Goal: Task Accomplishment & Management: Manage account settings

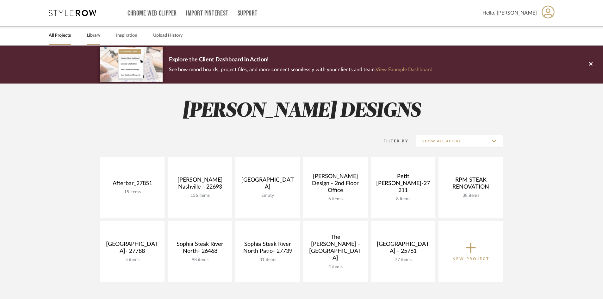
click at [98, 35] on link "Library" at bounding box center [94, 35] width 14 height 9
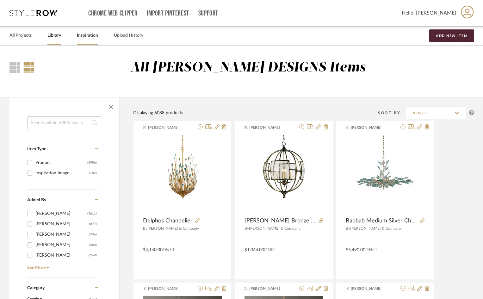
click at [86, 34] on link "Inspiration" at bounding box center [87, 35] width 21 height 9
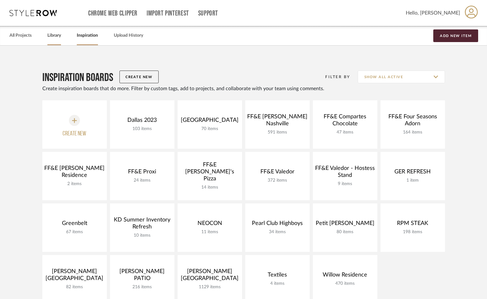
click at [52, 36] on link "Library" at bounding box center [54, 35] width 14 height 9
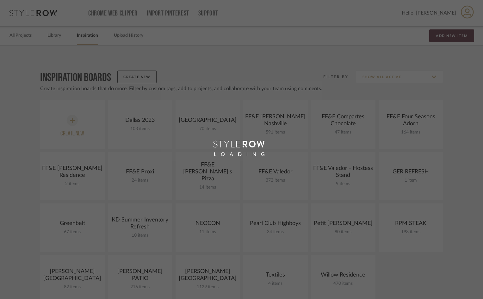
click at [95, 32] on div "LOADING" at bounding box center [241, 149] width 483 height 299
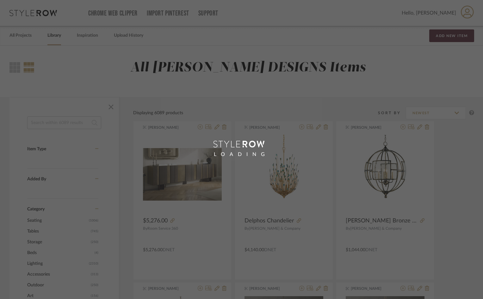
click at [89, 38] on div "LOADING" at bounding box center [241, 149] width 483 height 299
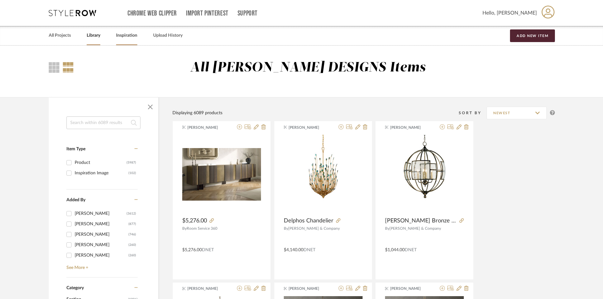
click at [125, 33] on link "Inspiration" at bounding box center [126, 35] width 21 height 9
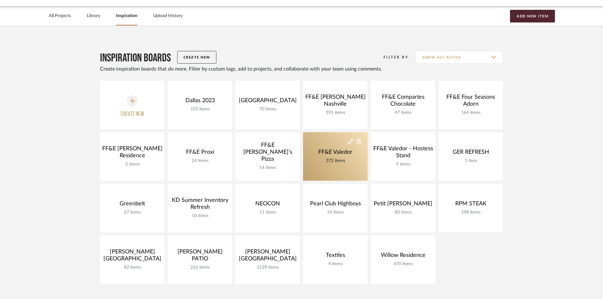
scroll to position [32, 0]
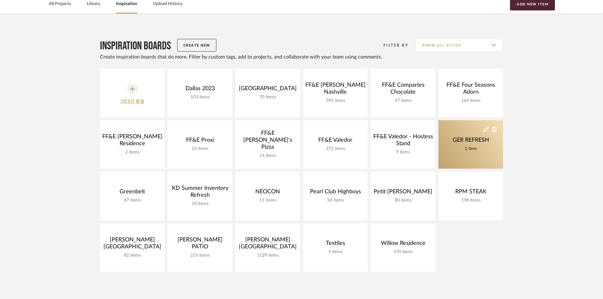
click at [486, 131] on icon at bounding box center [486, 129] width 6 height 6
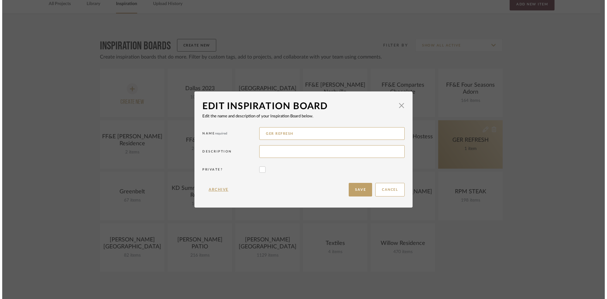
scroll to position [0, 0]
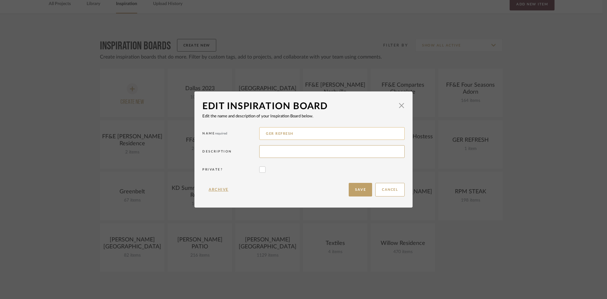
click at [304, 134] on input "GER REFRESH" at bounding box center [331, 133] width 145 height 13
type input "GER SIDEBOARDS"
click at [356, 195] on button "Save" at bounding box center [360, 190] width 23 height 14
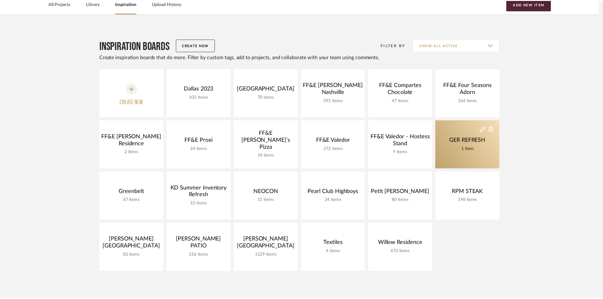
scroll to position [32, 0]
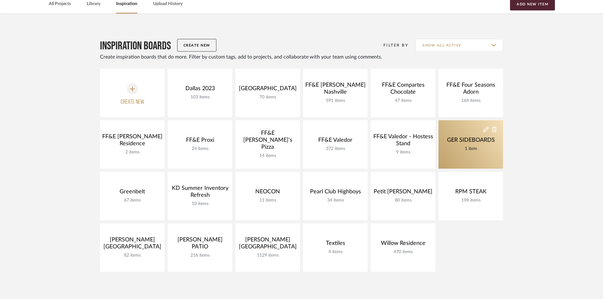
click at [461, 159] on link "GER SIDEBOARDS 1 item" at bounding box center [470, 144] width 65 height 48
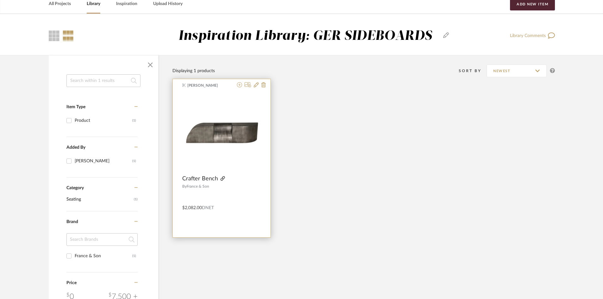
click at [222, 178] on icon at bounding box center [222, 178] width 4 height 4
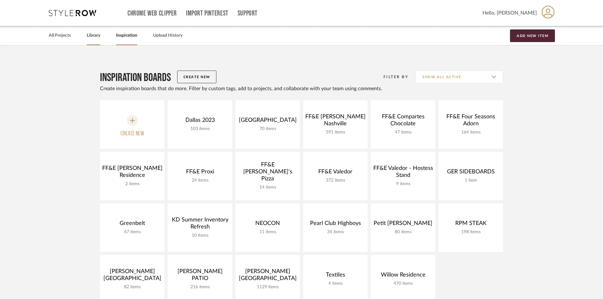
click at [92, 38] on link "Library" at bounding box center [94, 35] width 14 height 9
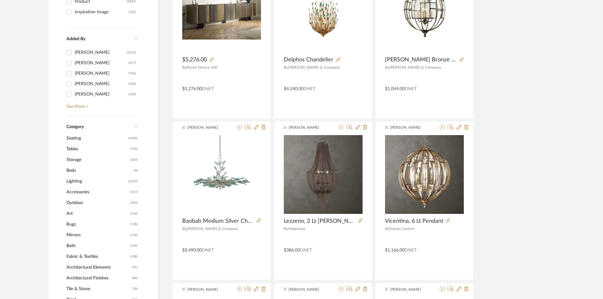
scroll to position [190, 0]
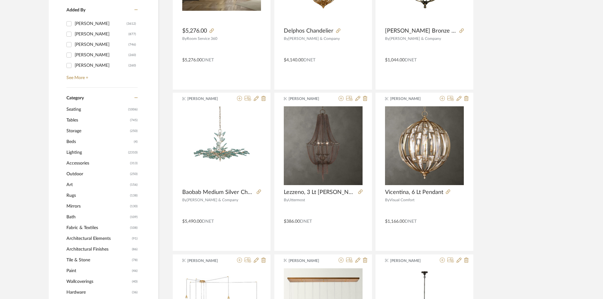
click at [77, 120] on span "Tables" at bounding box center [97, 120] width 62 height 11
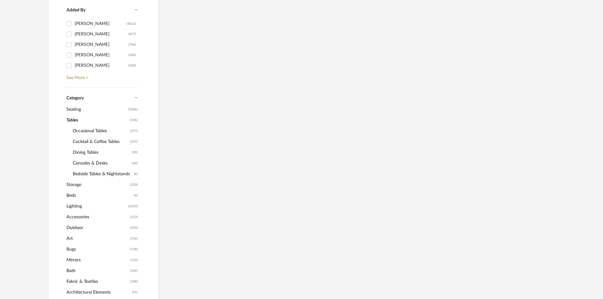
scroll to position [189, 0]
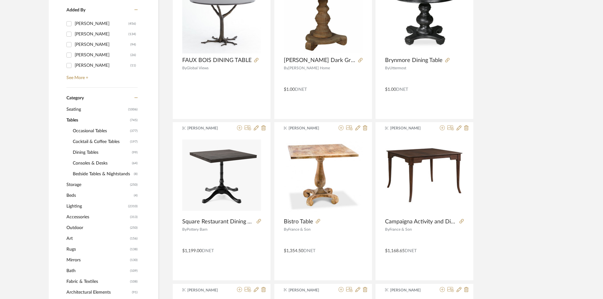
click at [78, 182] on span "Storage" at bounding box center [97, 184] width 62 height 11
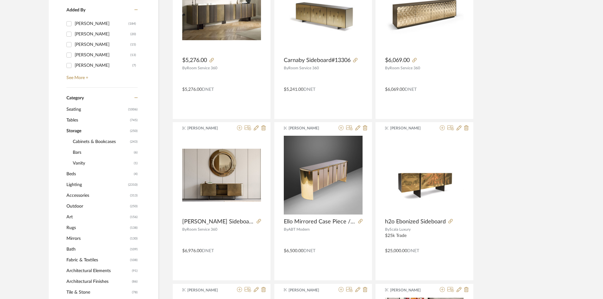
click at [96, 144] on span "Cabinets & Bookcases" at bounding box center [101, 141] width 56 height 11
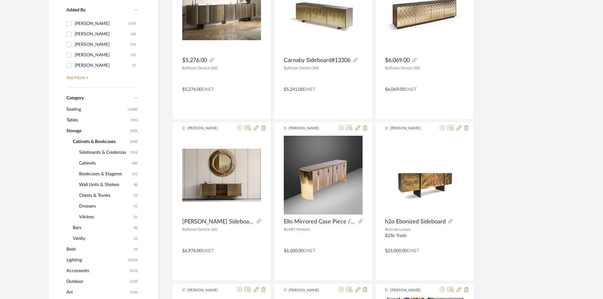
click at [91, 152] on span "Sideboards & Credenzas" at bounding box center [103, 152] width 49 height 11
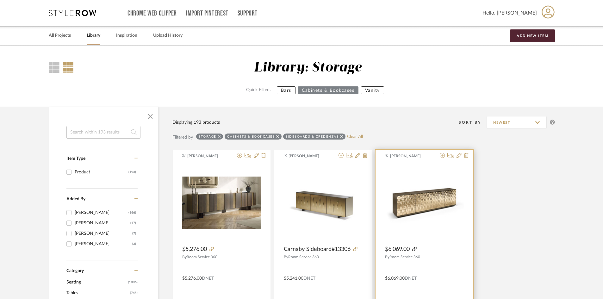
click at [416, 248] on icon at bounding box center [414, 249] width 4 height 4
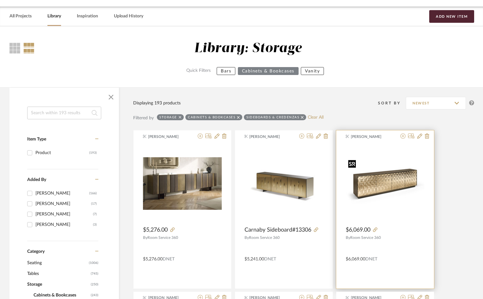
scroll to position [32, 0]
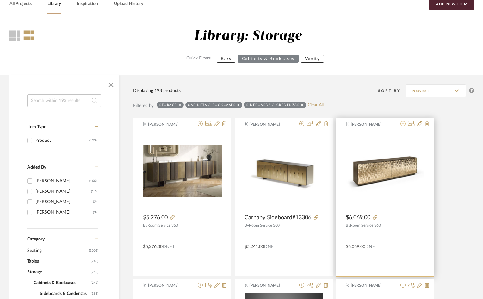
click at [403, 125] on icon at bounding box center [402, 123] width 5 height 5
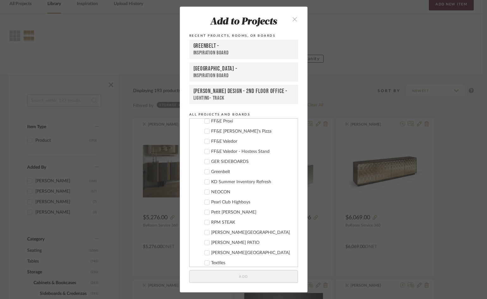
scroll to position [288, 0]
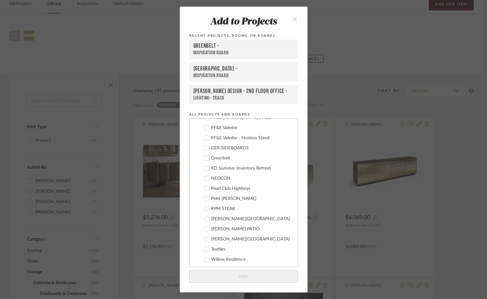
click at [227, 148] on div "GER SIDEBOARDS" at bounding box center [252, 147] width 82 height 5
click at [261, 279] on button "Add" at bounding box center [243, 276] width 109 height 13
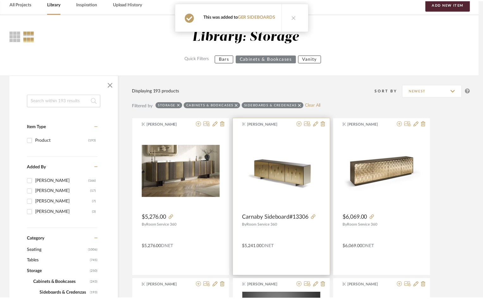
scroll to position [32, 0]
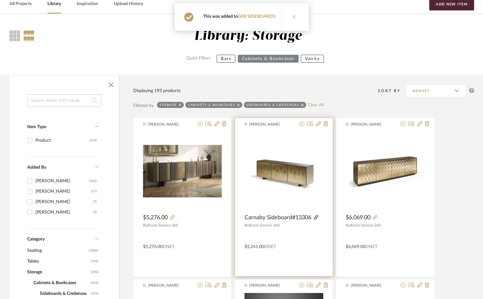
click at [315, 218] on icon at bounding box center [316, 217] width 4 height 4
click at [302, 124] on icon at bounding box center [301, 123] width 5 height 5
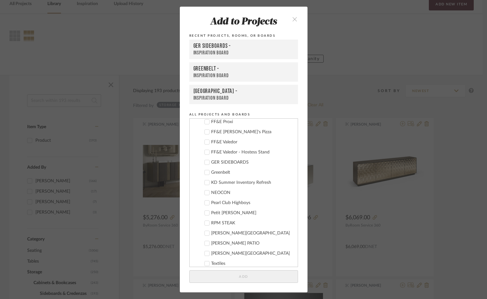
scroll to position [288, 0]
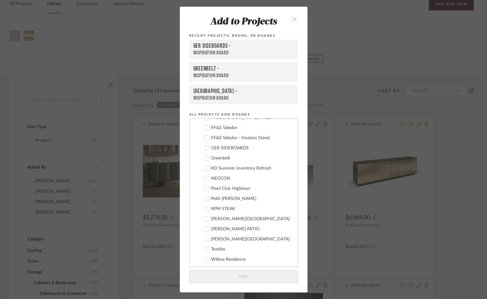
click at [225, 148] on div "GER SIDEBOARDS" at bounding box center [252, 147] width 82 height 5
click at [259, 277] on button "Add" at bounding box center [243, 276] width 109 height 13
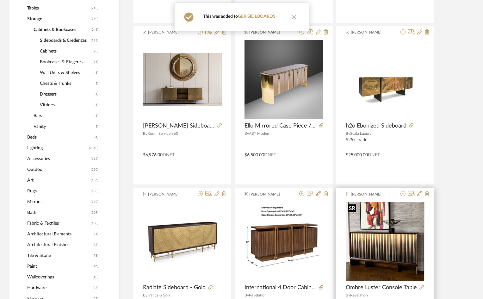
scroll to position [474, 0]
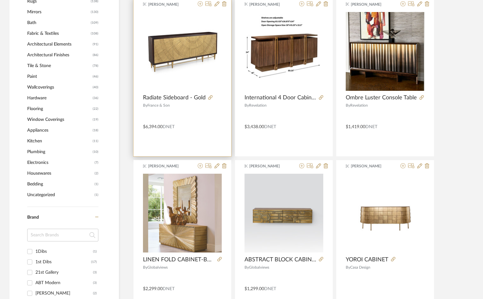
click at [217, 132] on div "[PERSON_NAME] Radiate Sideboard - Gold By France & Son $6,394.00 DNET" at bounding box center [182, 77] width 98 height 158
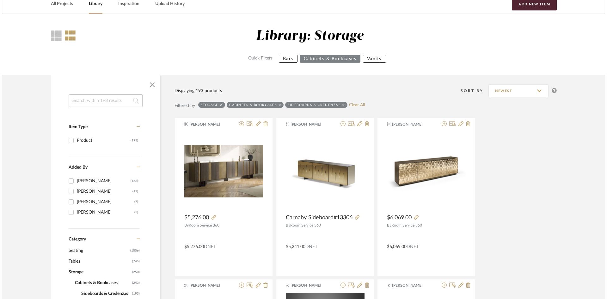
scroll to position [0, 0]
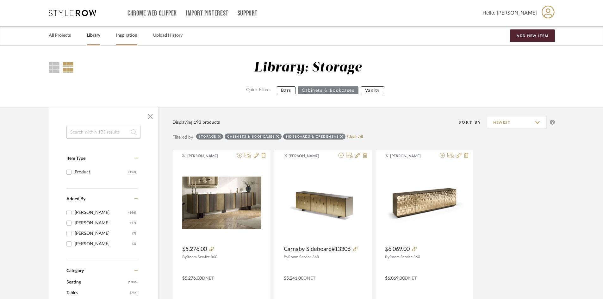
click at [127, 34] on link "Inspiration" at bounding box center [126, 35] width 21 height 9
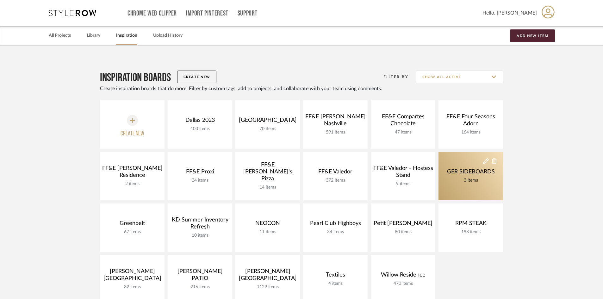
click at [465, 170] on div "GER SIDEBOARDS" at bounding box center [470, 171] width 51 height 7
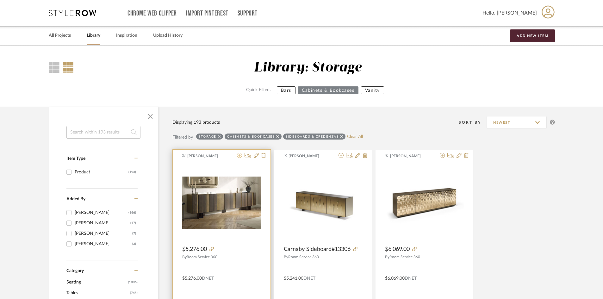
click at [237, 155] on icon at bounding box center [239, 155] width 5 height 5
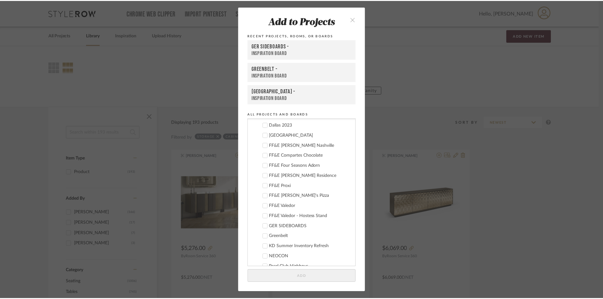
scroll to position [288, 0]
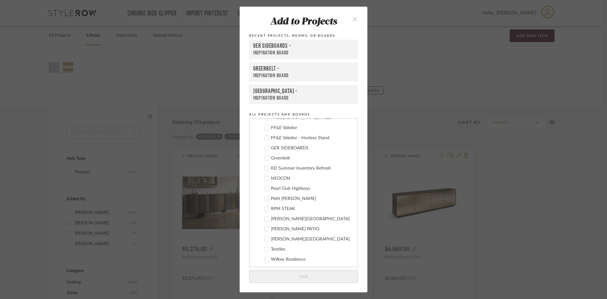
click at [286, 149] on div "GER SIDEBOARDS" at bounding box center [312, 147] width 82 height 5
click at [339, 282] on button "Add" at bounding box center [303, 276] width 109 height 13
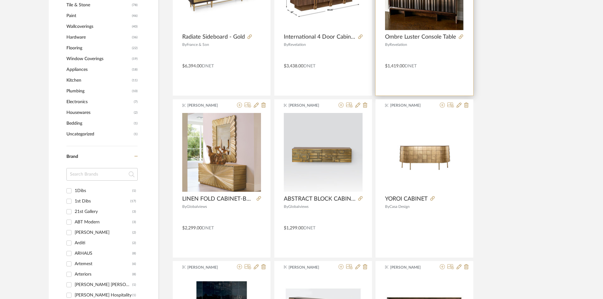
scroll to position [538, 0]
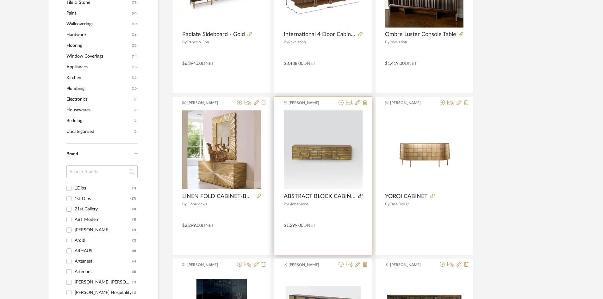
click at [359, 195] on icon at bounding box center [360, 196] width 4 height 4
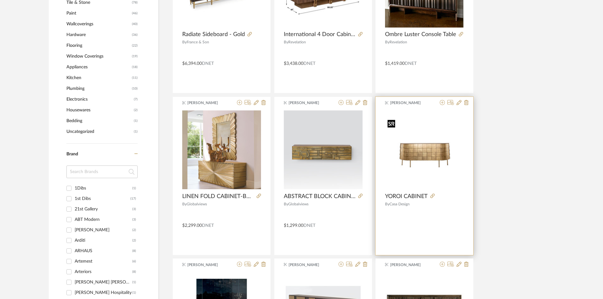
scroll to position [790, 0]
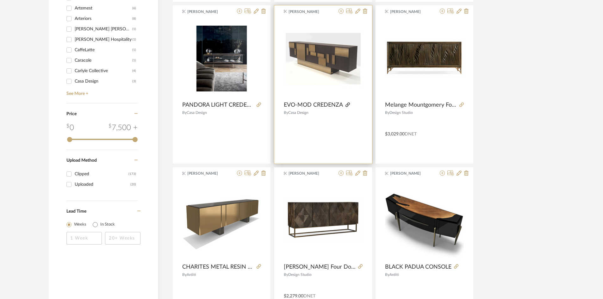
click at [346, 104] on icon at bounding box center [347, 104] width 4 height 4
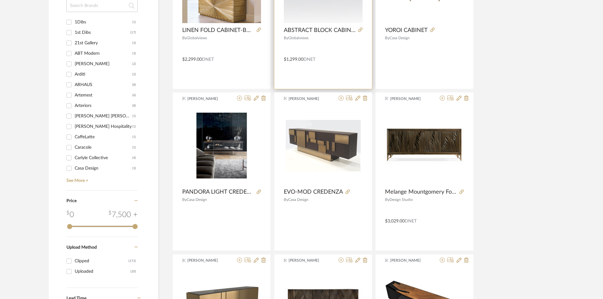
scroll to position [696, 0]
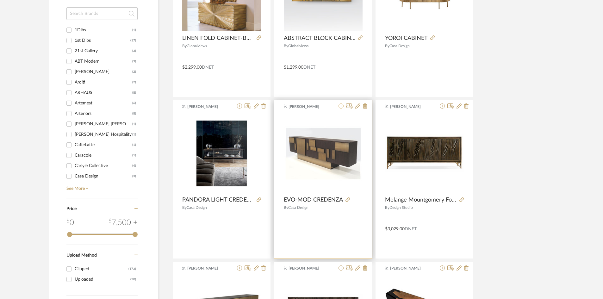
click at [340, 106] on icon at bounding box center [340, 105] width 5 height 5
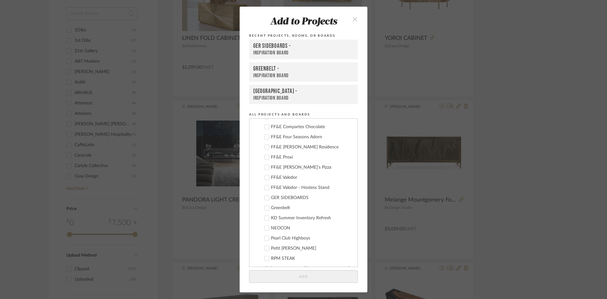
scroll to position [288, 0]
click at [279, 150] on div "GER SIDEBOARDS" at bounding box center [312, 147] width 82 height 5
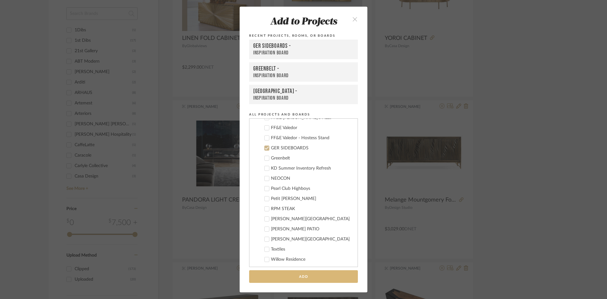
click at [335, 270] on button "Add" at bounding box center [303, 276] width 109 height 13
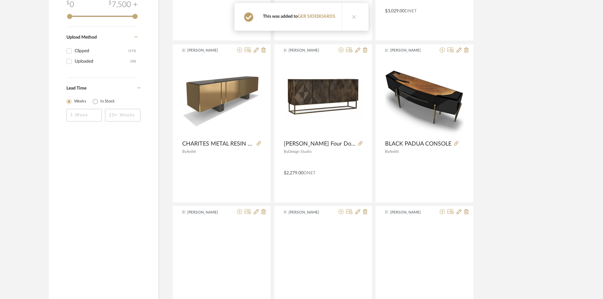
scroll to position [917, 0]
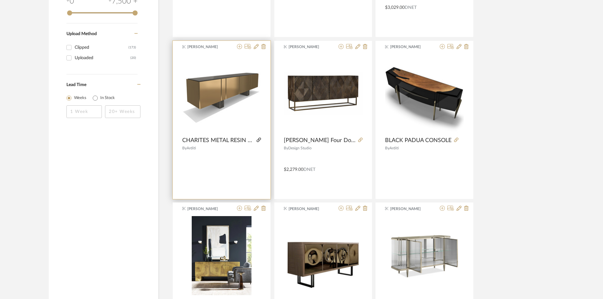
click at [258, 138] on icon at bounding box center [258, 140] width 4 height 4
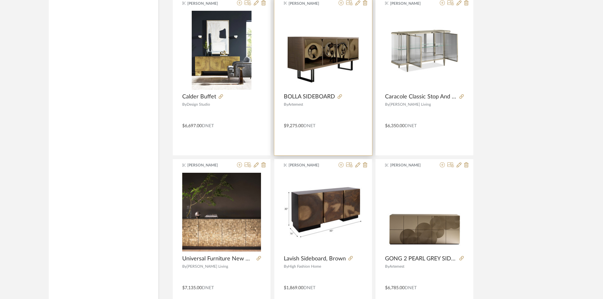
scroll to position [1043, 0]
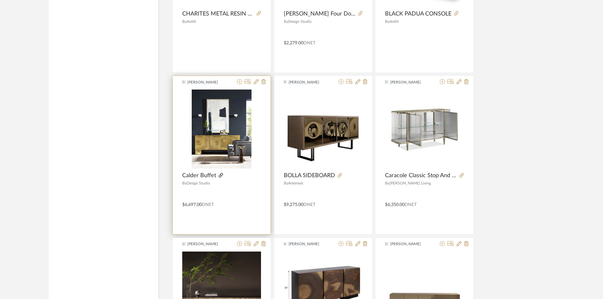
click at [219, 175] on icon at bounding box center [220, 175] width 4 height 4
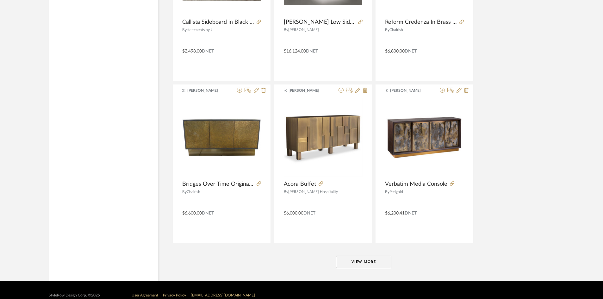
scroll to position [1531, 0]
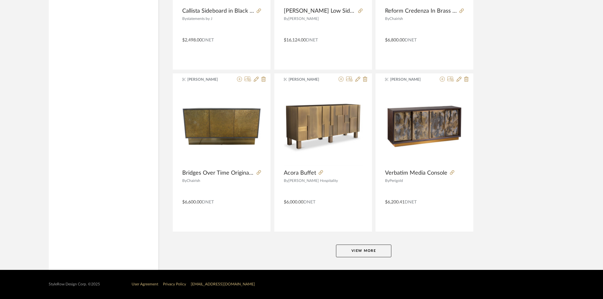
click at [369, 251] on button "View More" at bounding box center [363, 250] width 55 height 13
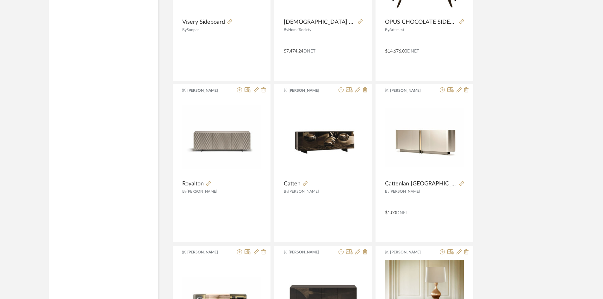
scroll to position [2164, 0]
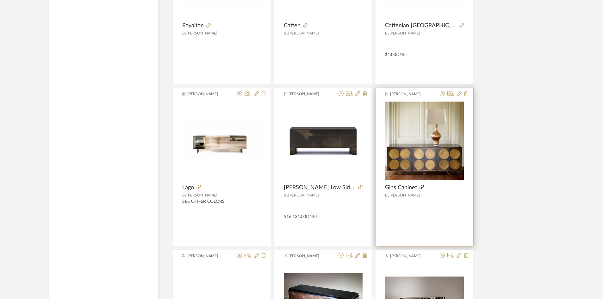
click at [421, 185] on icon at bounding box center [421, 187] width 4 height 4
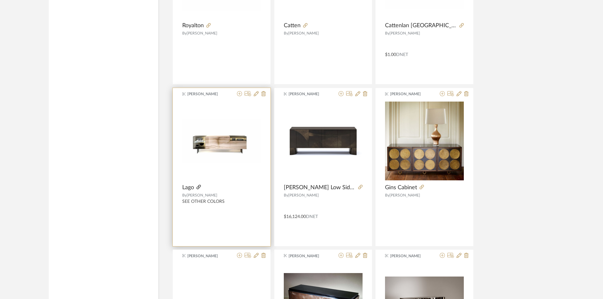
click at [198, 185] on icon at bounding box center [198, 187] width 4 height 4
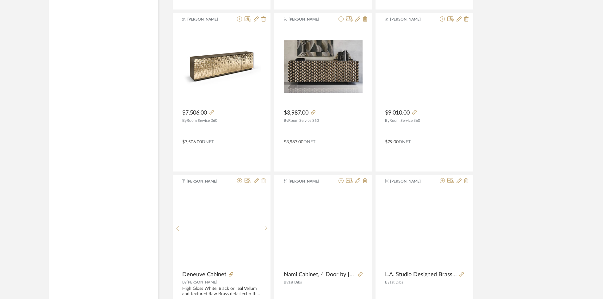
scroll to position [2891, 0]
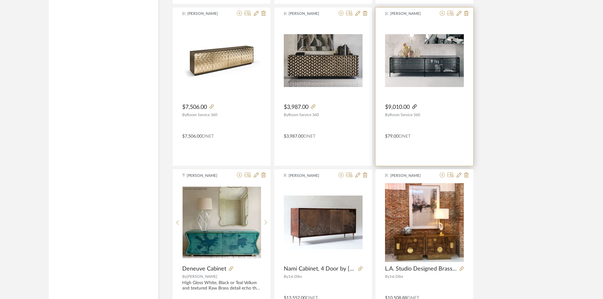
click at [415, 105] on icon at bounding box center [414, 106] width 4 height 4
click at [442, 12] on icon at bounding box center [442, 13] width 5 height 5
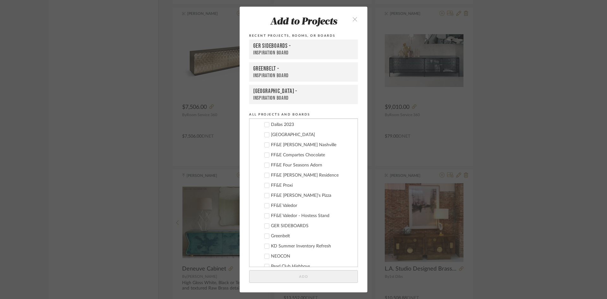
scroll to position [288, 0]
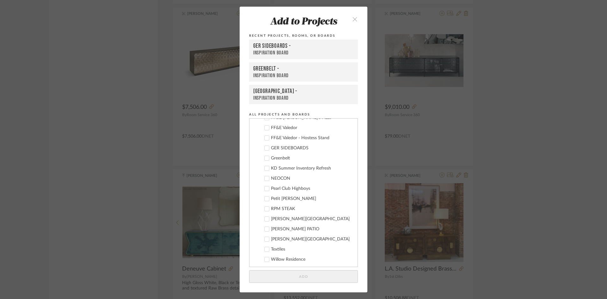
click at [284, 150] on div "GER SIDEBOARDS" at bounding box center [312, 147] width 82 height 5
click at [323, 282] on button "Add" at bounding box center [303, 276] width 109 height 13
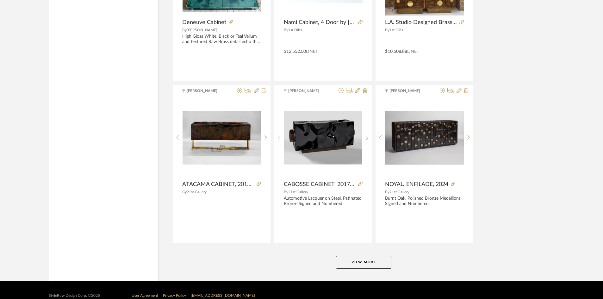
scroll to position [3149, 0]
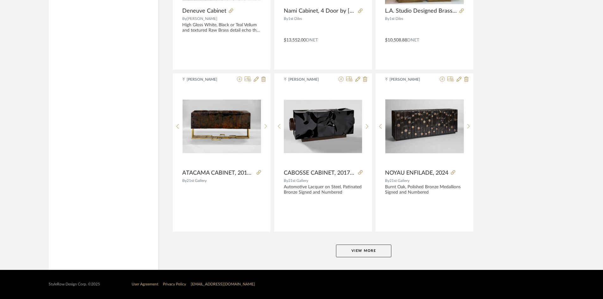
click at [371, 253] on button "View More" at bounding box center [363, 250] width 55 height 13
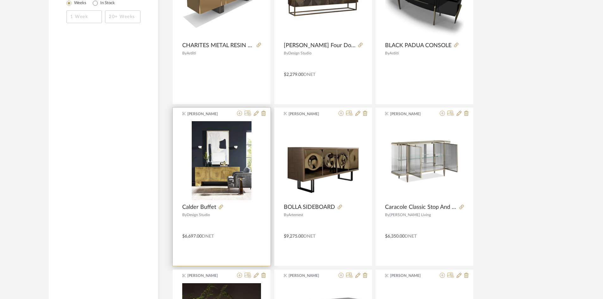
scroll to position [1138, 0]
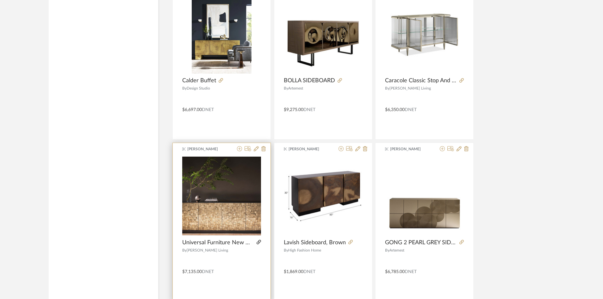
click at [258, 241] on icon at bounding box center [258, 242] width 4 height 4
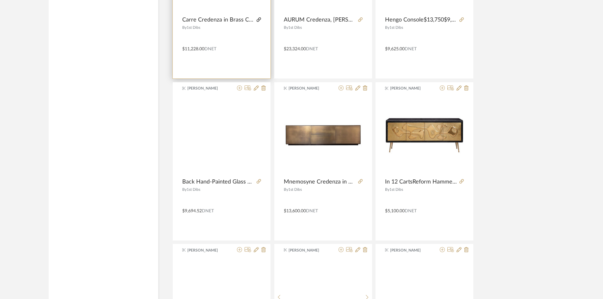
scroll to position [4111, 0]
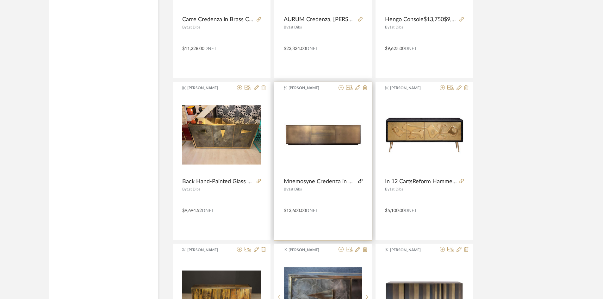
click at [358, 181] on icon at bounding box center [360, 181] width 4 height 4
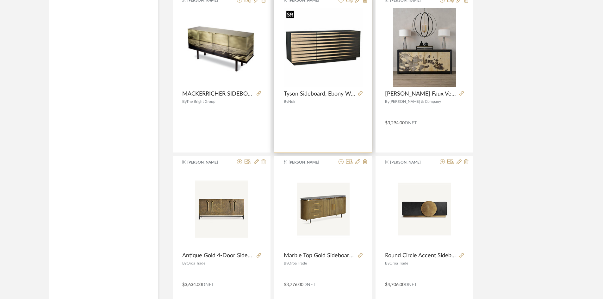
scroll to position [4585, 0]
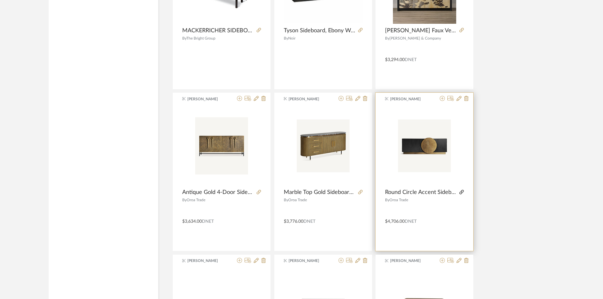
click at [463, 192] on icon at bounding box center [461, 192] width 4 height 4
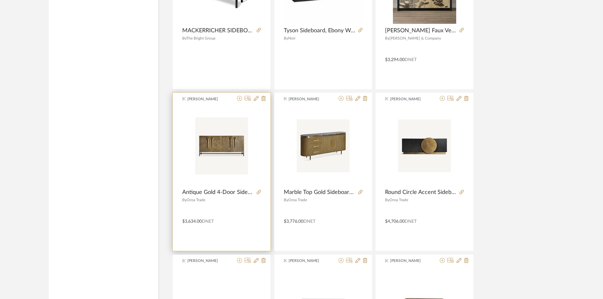
scroll to position [4766, 0]
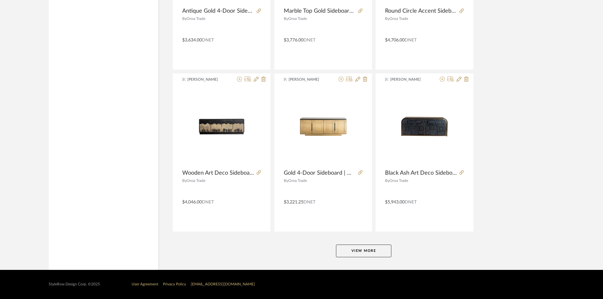
click at [371, 253] on button "View More" at bounding box center [363, 250] width 55 height 13
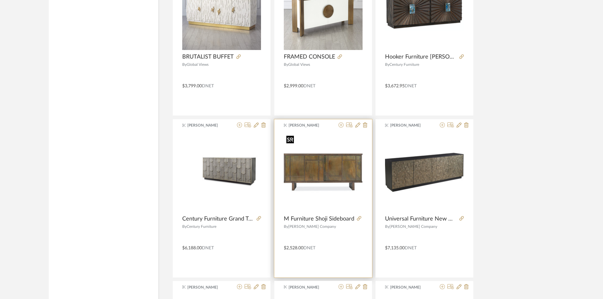
scroll to position [5082, 0]
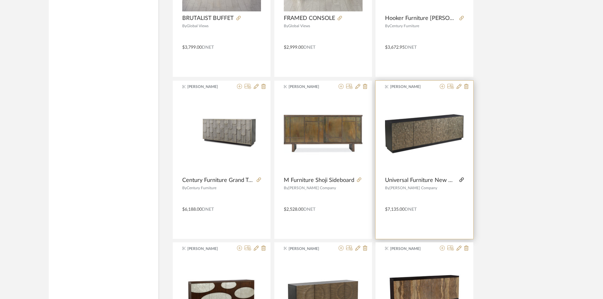
click at [462, 181] on icon at bounding box center [461, 179] width 4 height 4
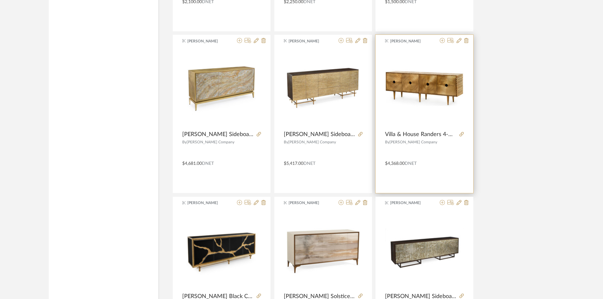
scroll to position [6162, 0]
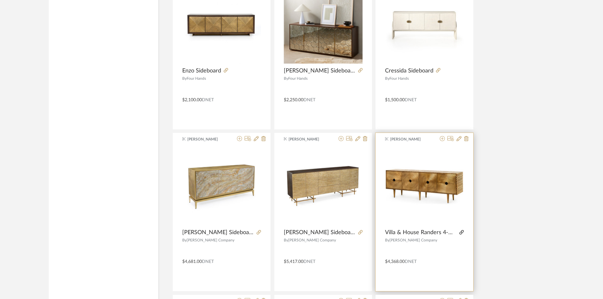
click at [462, 233] on icon at bounding box center [461, 232] width 4 height 4
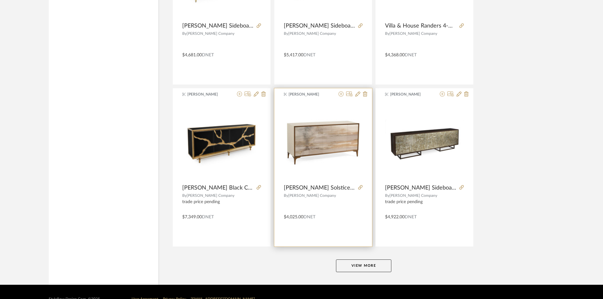
scroll to position [6383, 0]
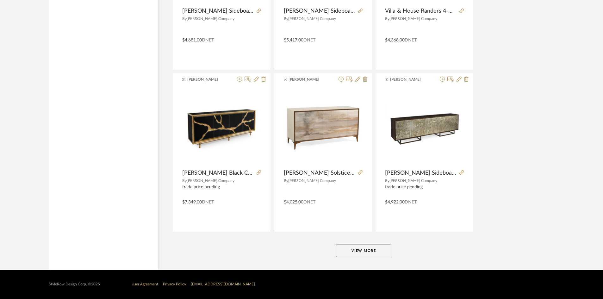
click at [377, 252] on button "View More" at bounding box center [363, 250] width 55 height 13
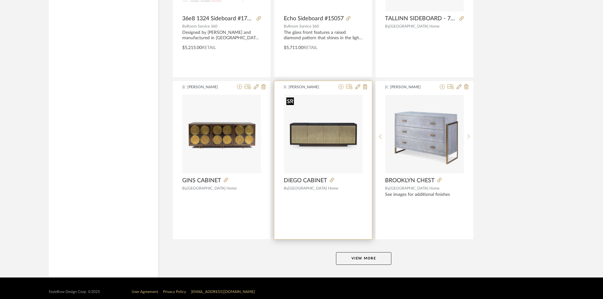
scroll to position [8001, 0]
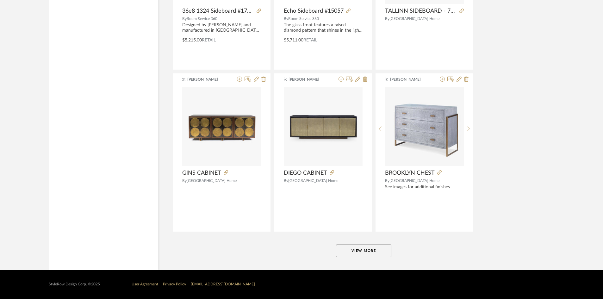
click at [363, 253] on button "View More" at bounding box center [363, 250] width 55 height 13
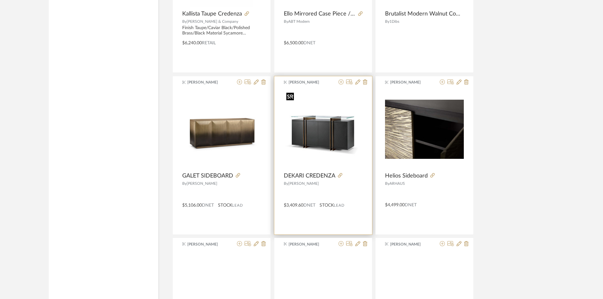
scroll to position [8728, 0]
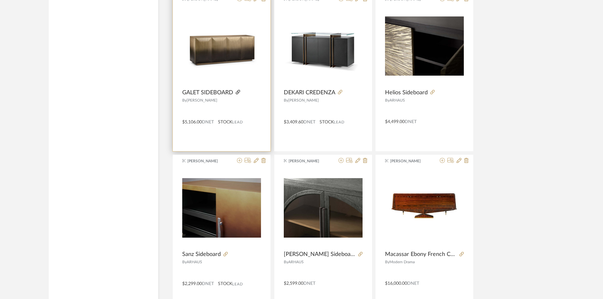
click at [237, 93] on icon at bounding box center [238, 92] width 4 height 4
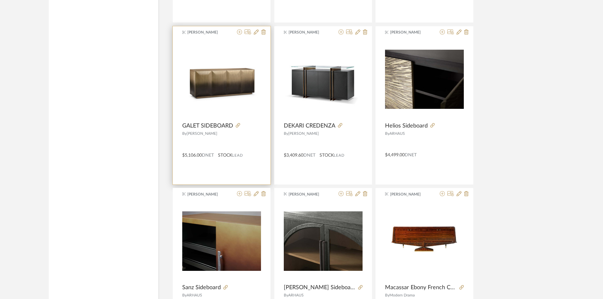
scroll to position [8665, 0]
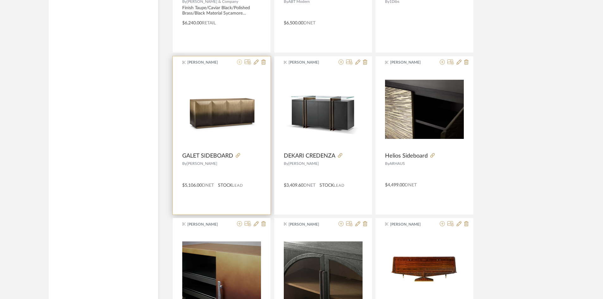
click at [239, 62] on icon at bounding box center [239, 61] width 5 height 5
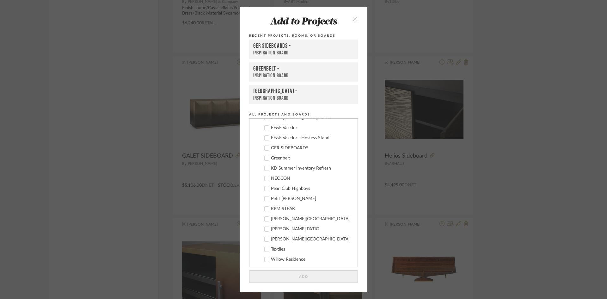
scroll to position [224, 0]
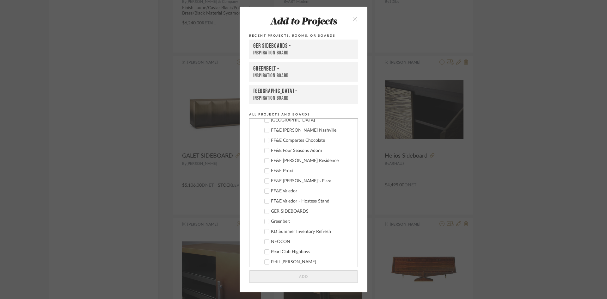
click at [284, 209] on div "GER SIDEBOARDS" at bounding box center [312, 211] width 82 height 5
click at [325, 273] on button "Add" at bounding box center [303, 276] width 109 height 13
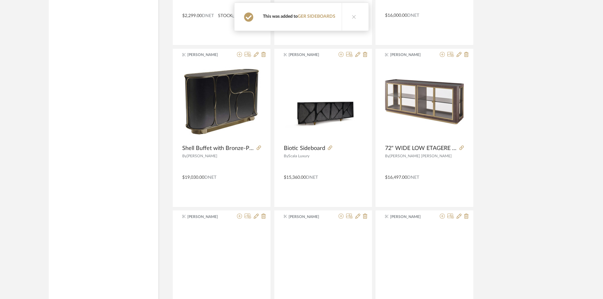
scroll to position [9013, 0]
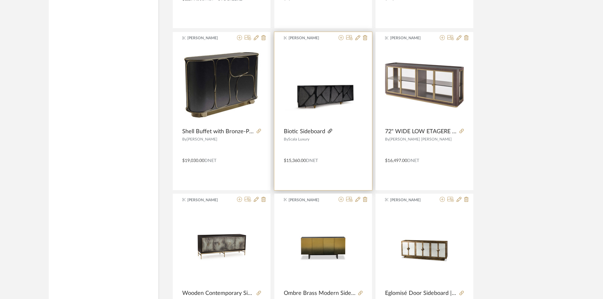
click at [328, 130] on icon at bounding box center [330, 131] width 4 height 4
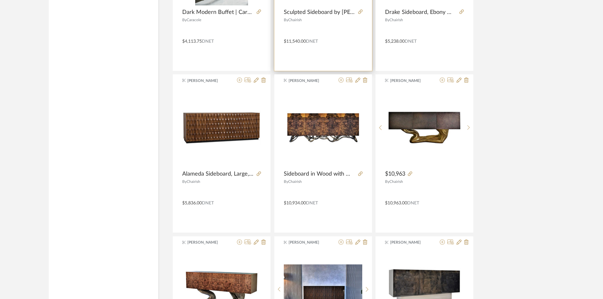
scroll to position [9582, 0]
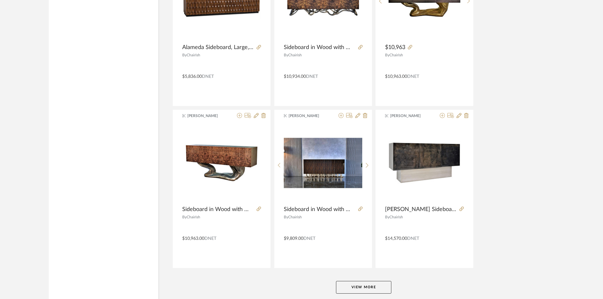
click at [391, 285] on button "View More" at bounding box center [363, 287] width 55 height 13
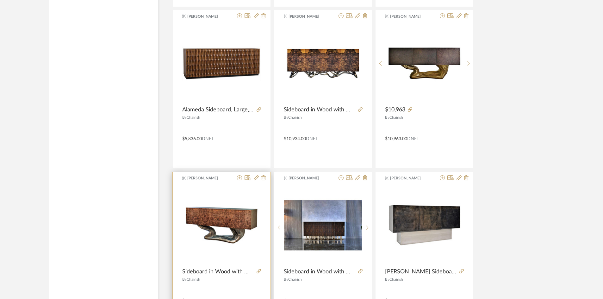
scroll to position [9518, 0]
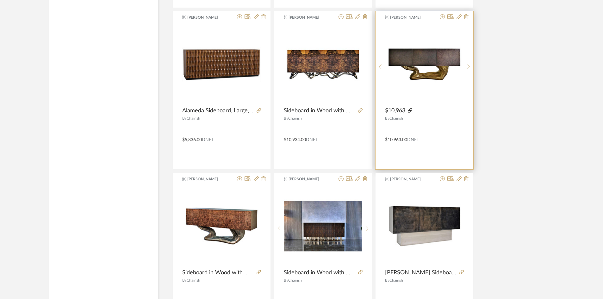
click at [412, 111] on icon at bounding box center [410, 110] width 4 height 4
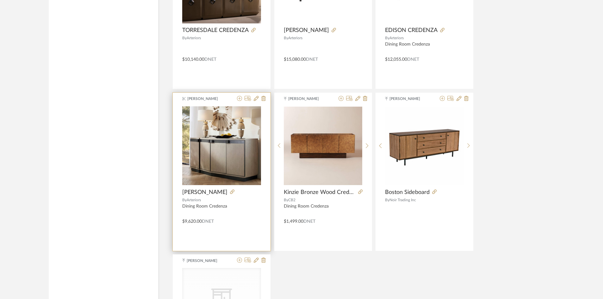
scroll to position [10401, 0]
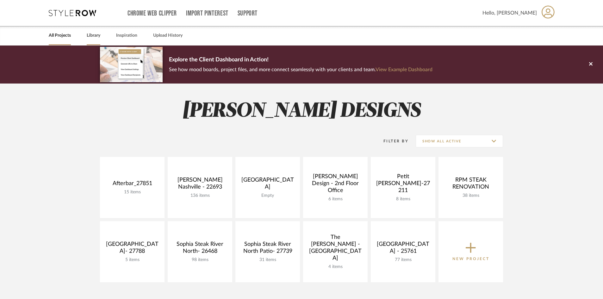
click at [90, 36] on link "Library" at bounding box center [94, 35] width 14 height 9
